Goal: Task Accomplishment & Management: Manage account settings

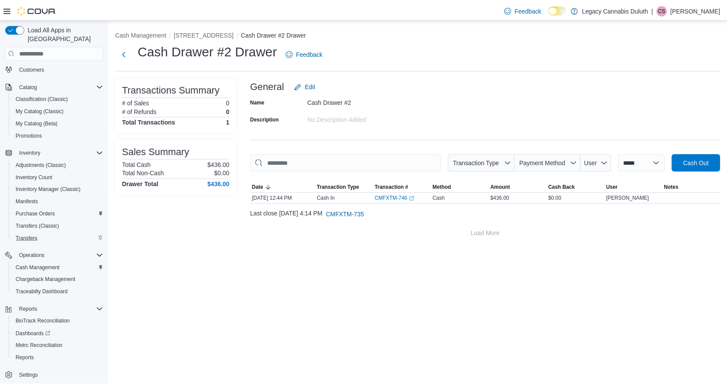
scroll to position [89, 0]
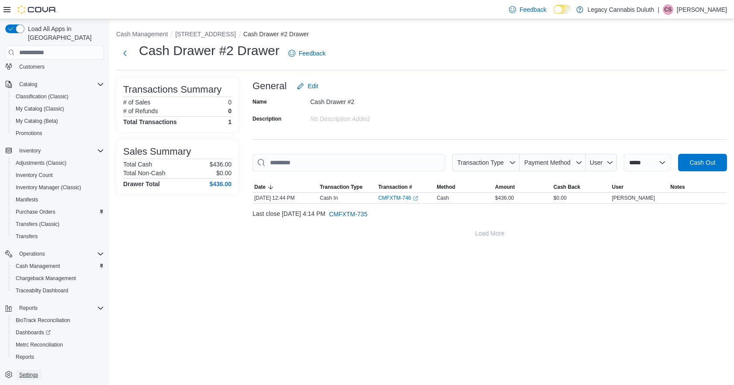
click at [33, 371] on span "Settings" at bounding box center [28, 374] width 19 height 7
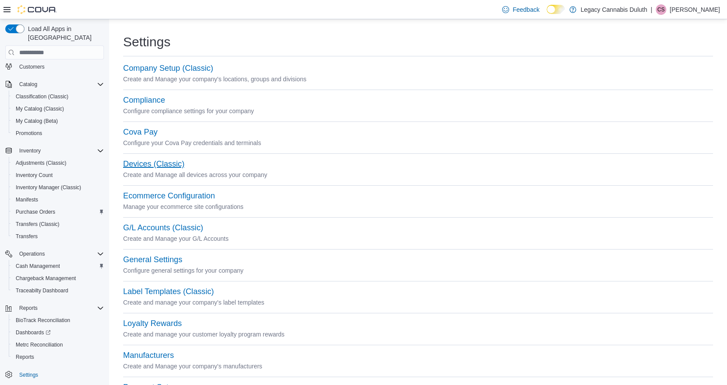
click at [162, 166] on button "Devices (Classic)" at bounding box center [153, 163] width 61 height 9
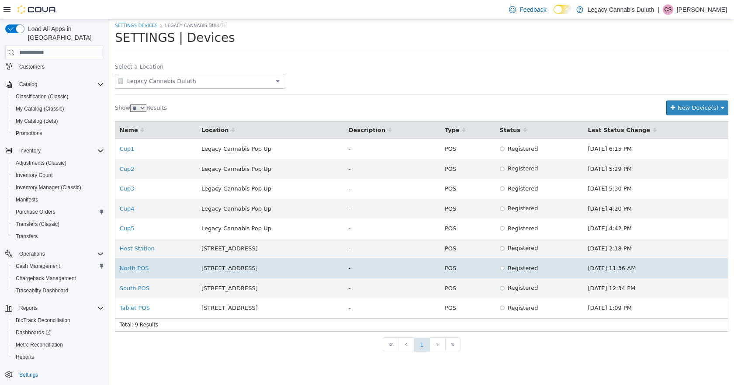
click at [179, 264] on div "North POS" at bounding box center [156, 268] width 73 height 9
click at [143, 267] on link "North POS" at bounding box center [134, 268] width 29 height 7
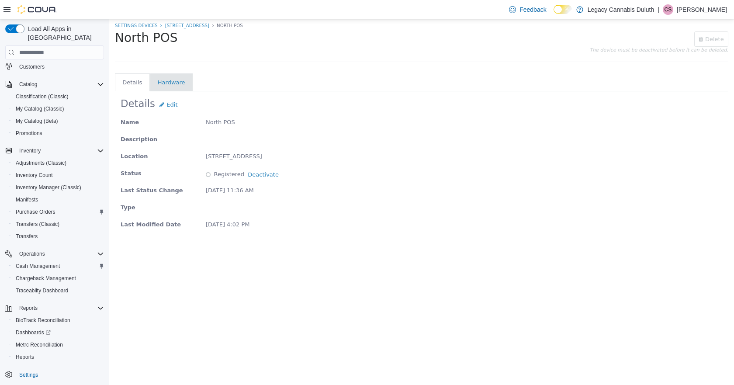
click at [168, 81] on li "Hardware" at bounding box center [172, 82] width 28 height 9
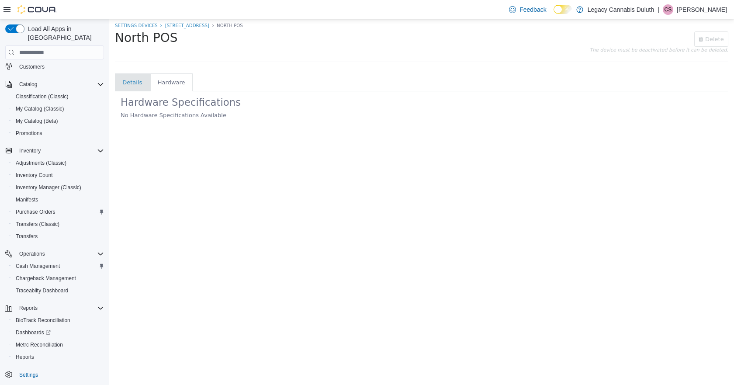
click at [134, 85] on li "Details" at bounding box center [132, 82] width 20 height 9
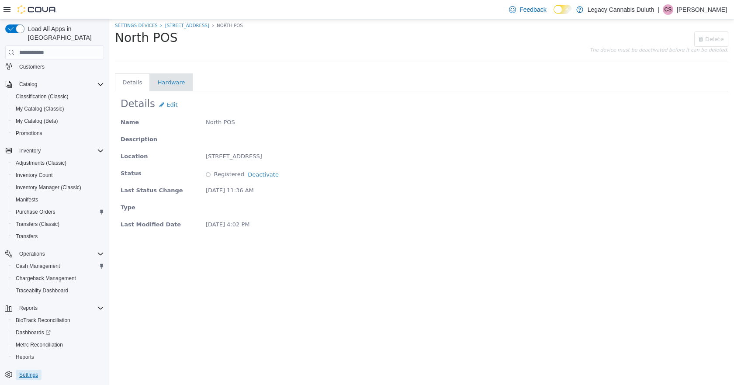
click at [29, 371] on span "Settings" at bounding box center [28, 374] width 19 height 7
